Goal: Navigation & Orientation: Find specific page/section

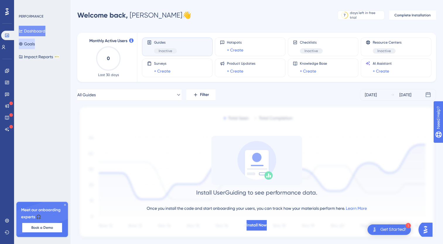
click at [33, 46] on button "Goals" at bounding box center [27, 44] width 16 height 11
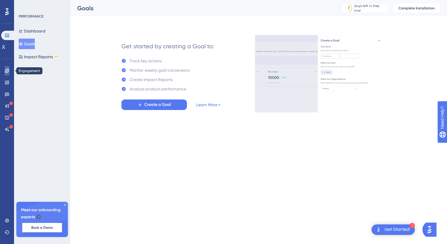
click at [6, 74] on link at bounding box center [7, 70] width 5 height 9
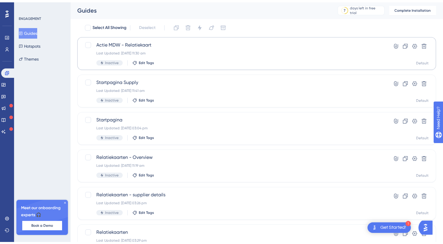
scroll to position [29, 0]
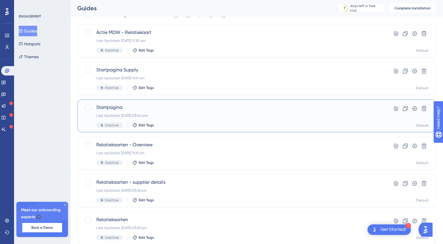
click at [210, 109] on span "Startpagina" at bounding box center [233, 107] width 274 height 7
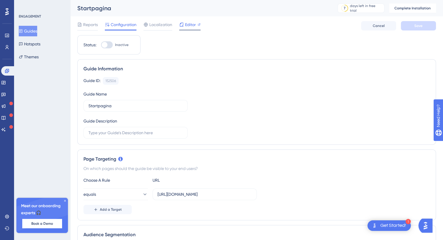
click at [184, 23] on div "Editor" at bounding box center [189, 24] width 21 height 7
click at [184, 24] on div "Editor" at bounding box center [189, 24] width 21 height 7
